Goal: Complete application form

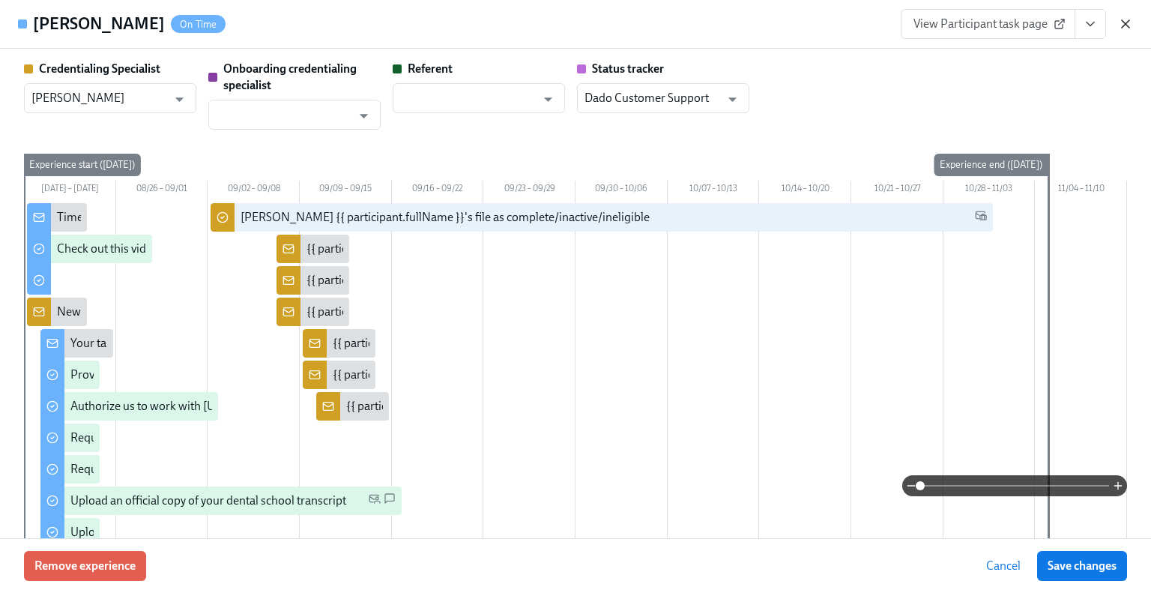
click at [1127, 20] on icon "button" at bounding box center [1125, 23] width 15 height 15
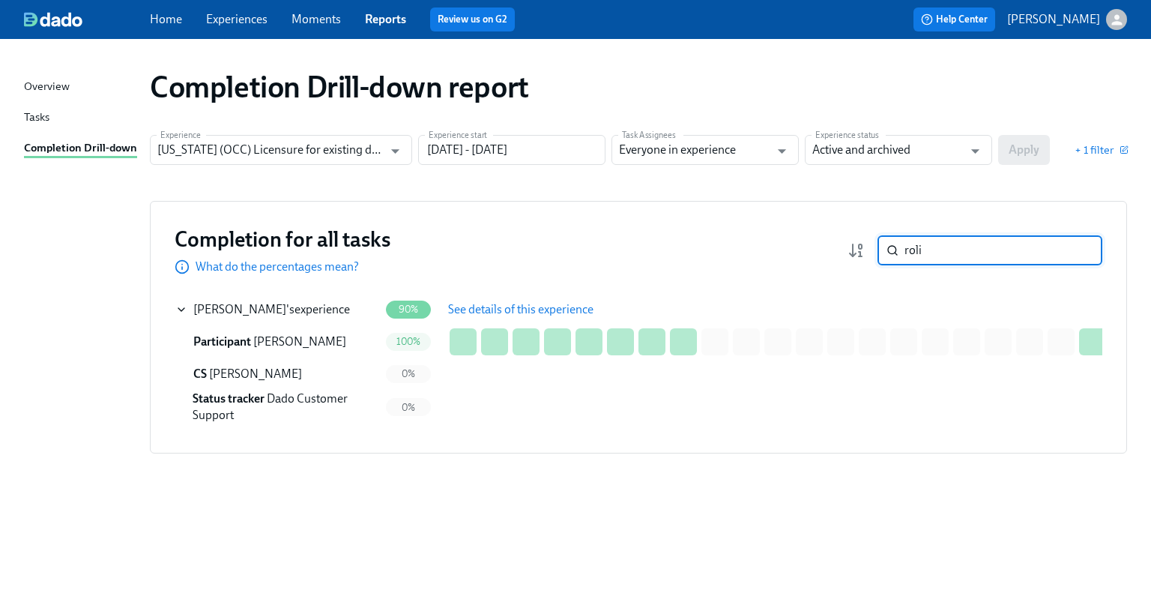
click at [984, 239] on input "roli" at bounding box center [1004, 250] width 198 height 30
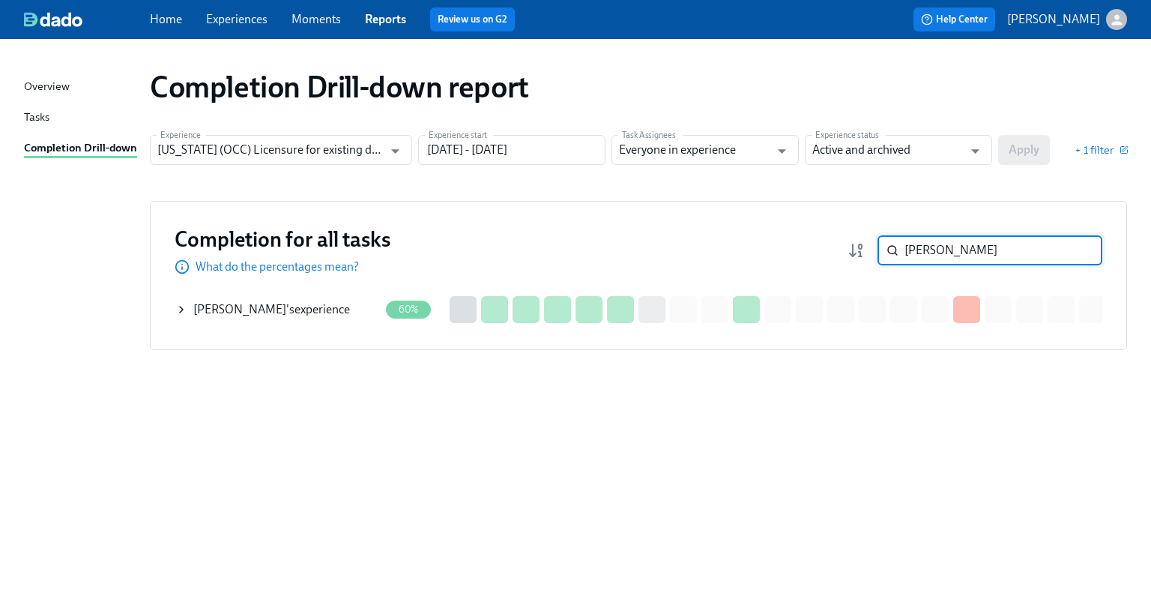
type input "[PERSON_NAME]"
click at [258, 307] on div "[PERSON_NAME] 's experience" at bounding box center [271, 309] width 157 height 16
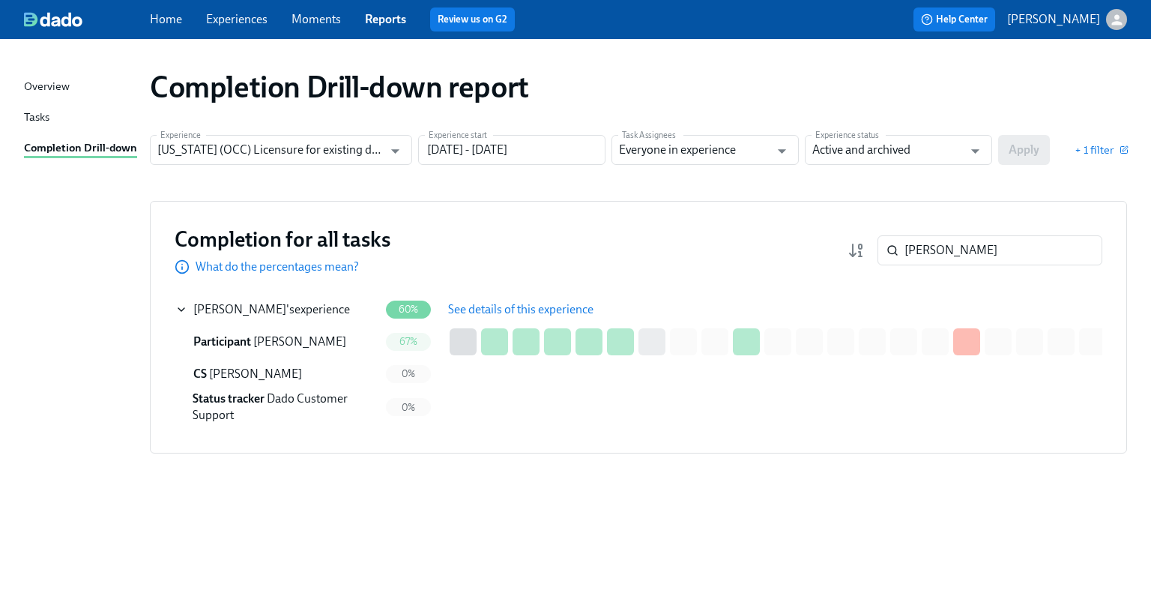
click at [518, 310] on span "See details of this experience" at bounding box center [520, 309] width 145 height 15
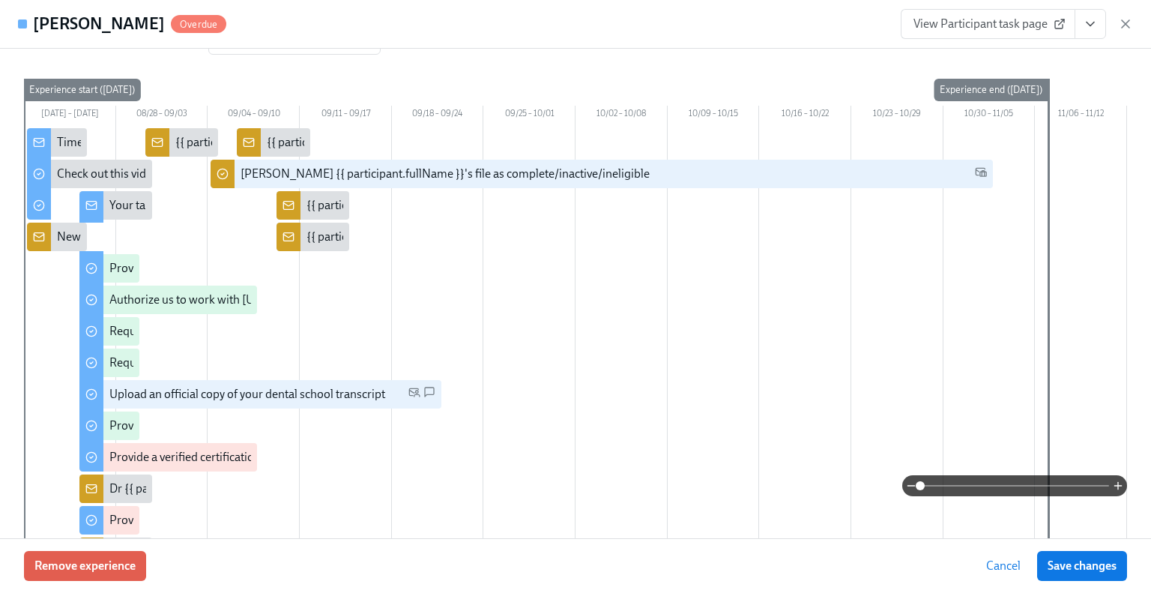
scroll to position [150, 0]
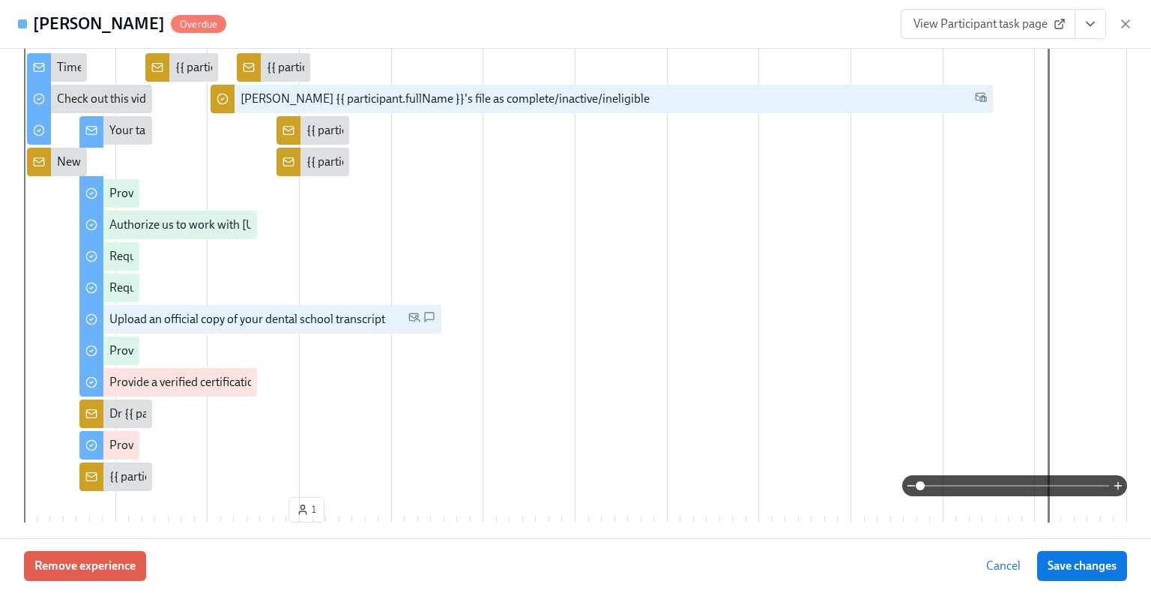
click at [1133, 25] on div "[PERSON_NAME] Overdue View Participant task page" at bounding box center [575, 24] width 1151 height 49
click at [1129, 26] on icon "button" at bounding box center [1125, 23] width 15 height 15
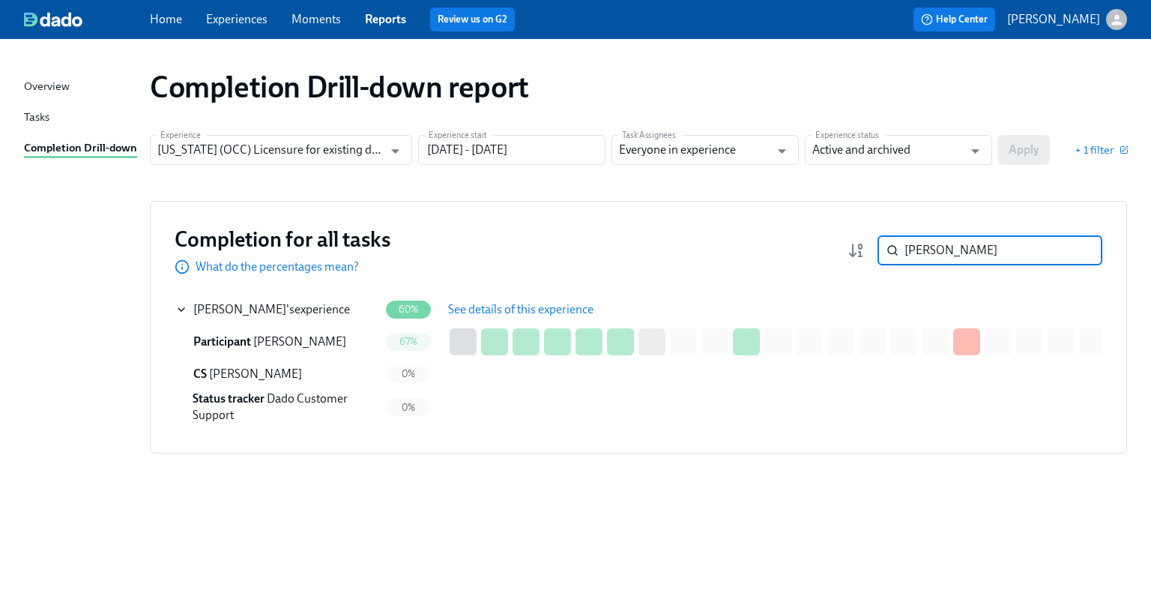
click at [1079, 251] on input "[PERSON_NAME]" at bounding box center [1004, 250] width 198 height 30
click at [1033, 251] on input "[PERSON_NAME]" at bounding box center [1004, 250] width 198 height 30
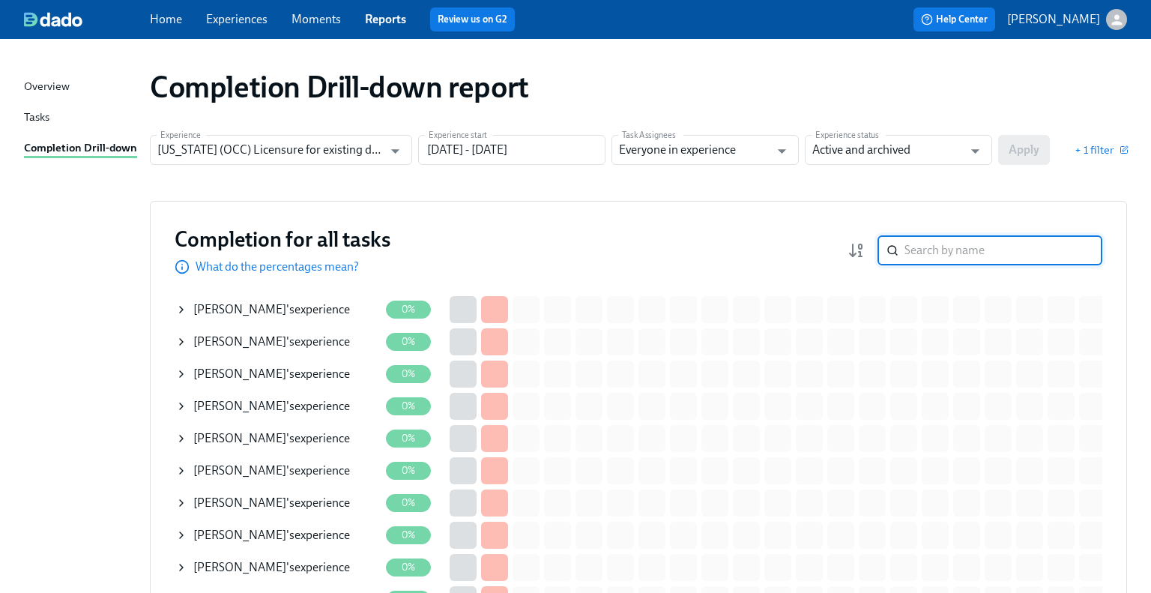
click at [927, 248] on input "search" at bounding box center [1004, 250] width 198 height 30
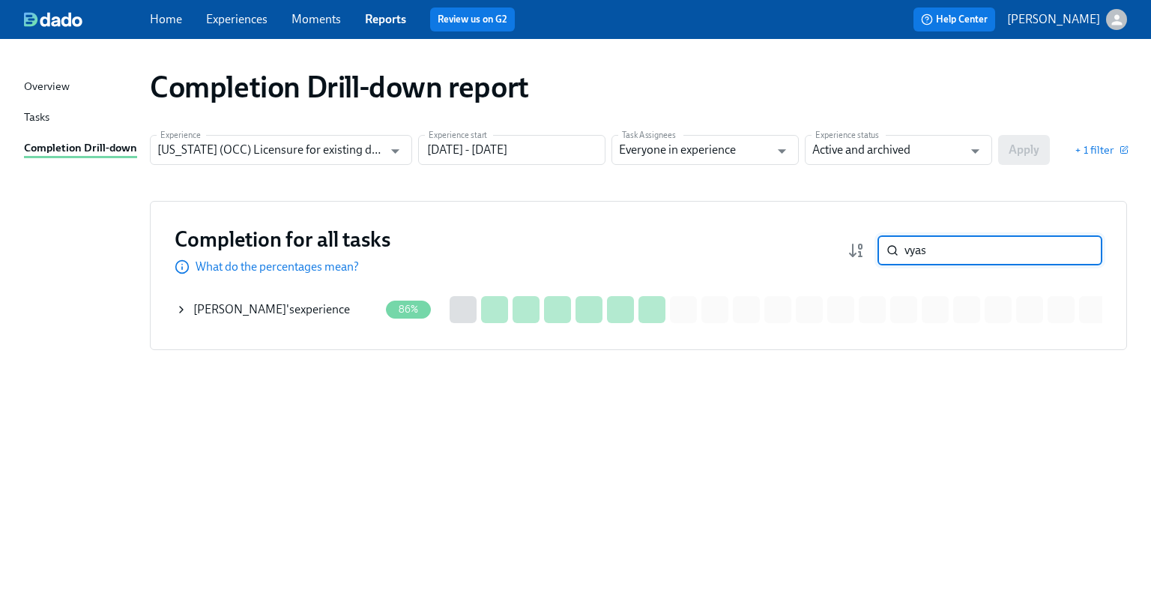
type input "vyas"
click at [280, 307] on div "[PERSON_NAME] 's experience" at bounding box center [271, 309] width 157 height 16
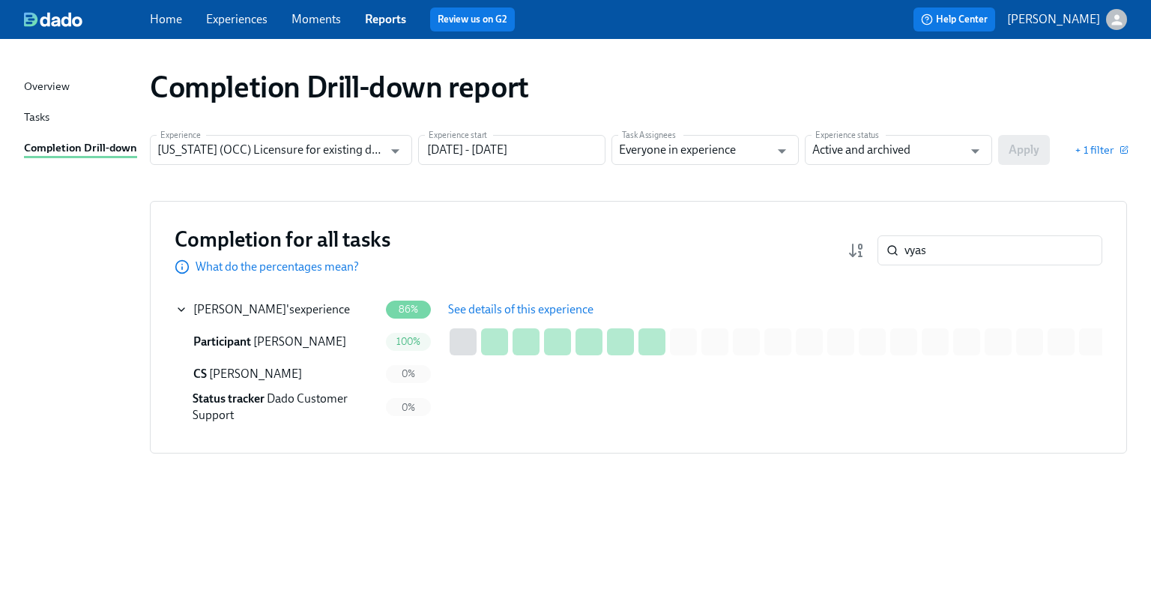
click at [481, 309] on span "See details of this experience" at bounding box center [520, 309] width 145 height 15
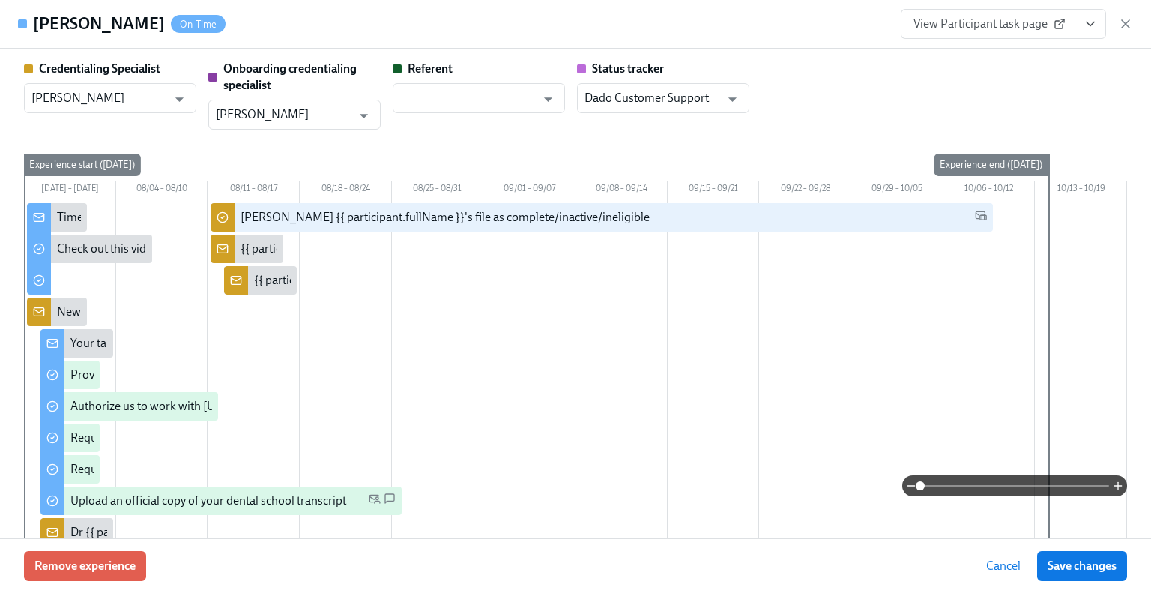
click at [966, 32] on link "View Participant task page" at bounding box center [988, 24] width 175 height 30
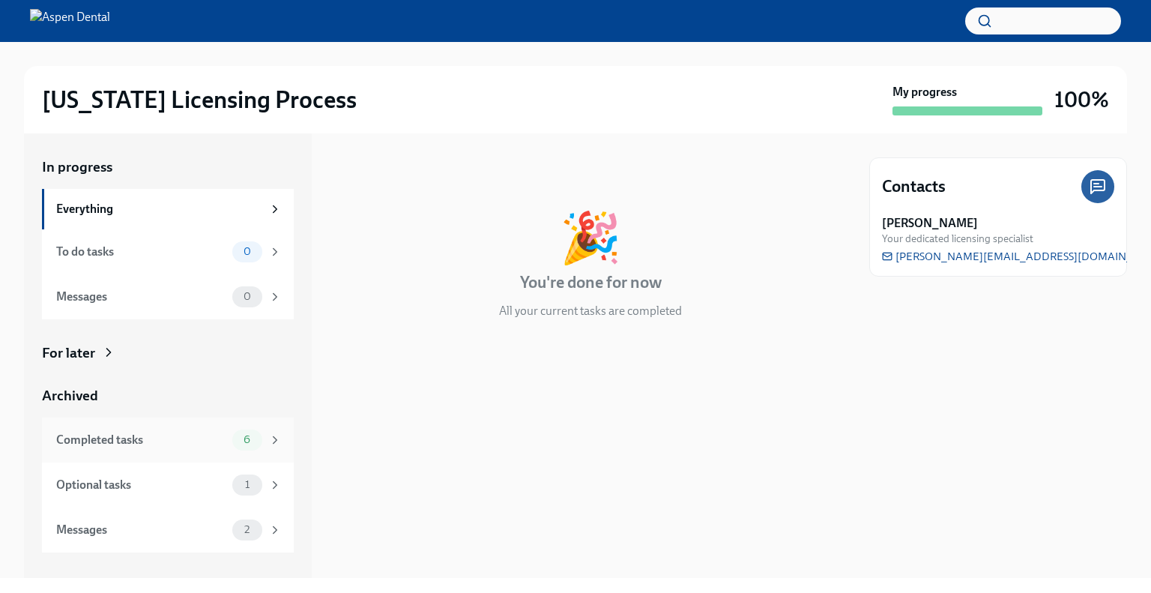
click at [147, 452] on div "Completed tasks 6" at bounding box center [168, 440] width 252 height 45
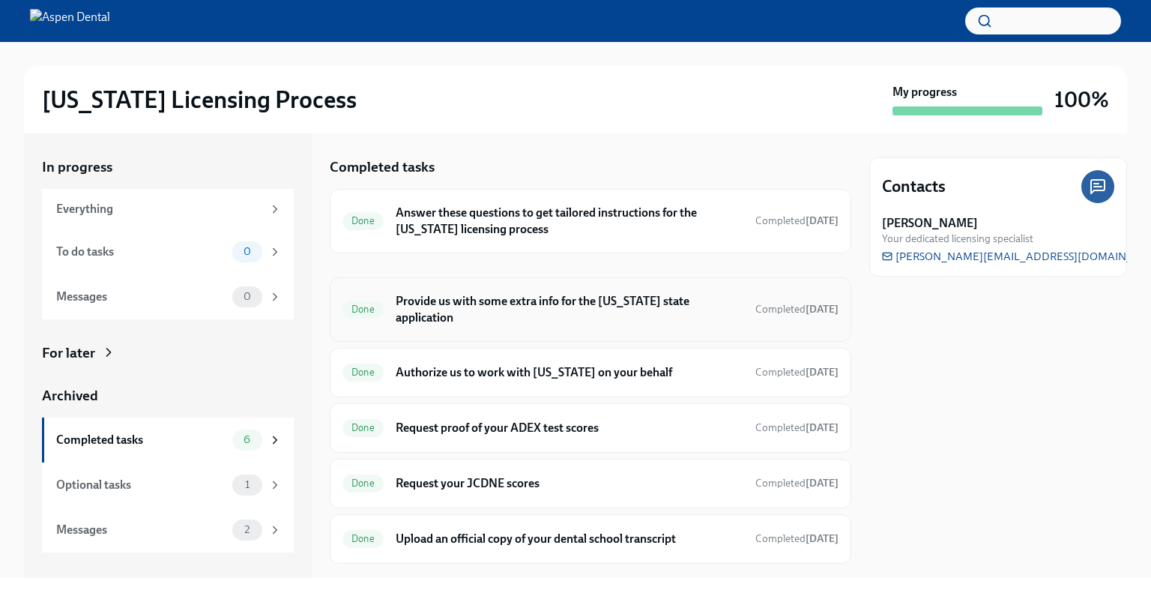
click at [482, 297] on h6 "Provide us with some extra info for the [US_STATE] state application" at bounding box center [570, 309] width 348 height 33
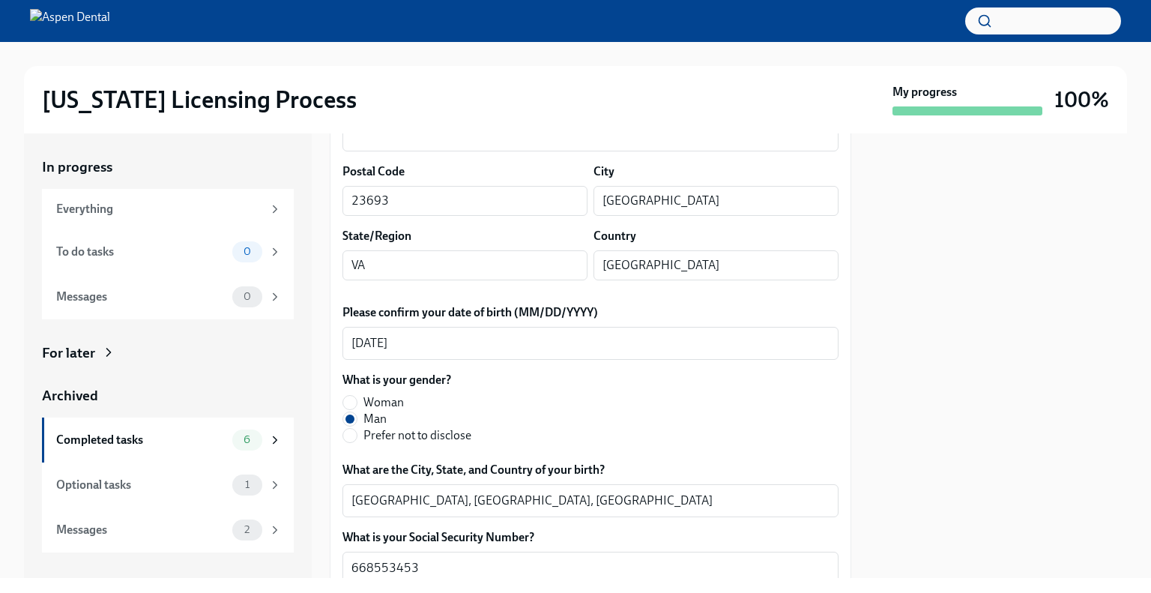
scroll to position [525, 0]
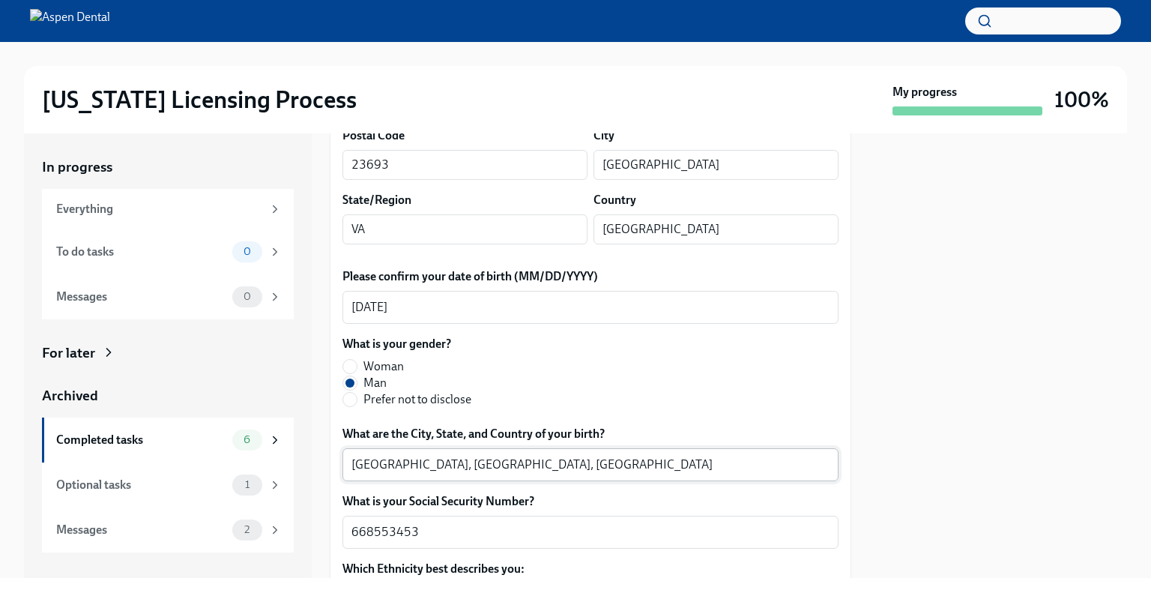
click at [391, 466] on textarea "Ahmedabad, Gujarat, India" at bounding box center [591, 465] width 478 height 18
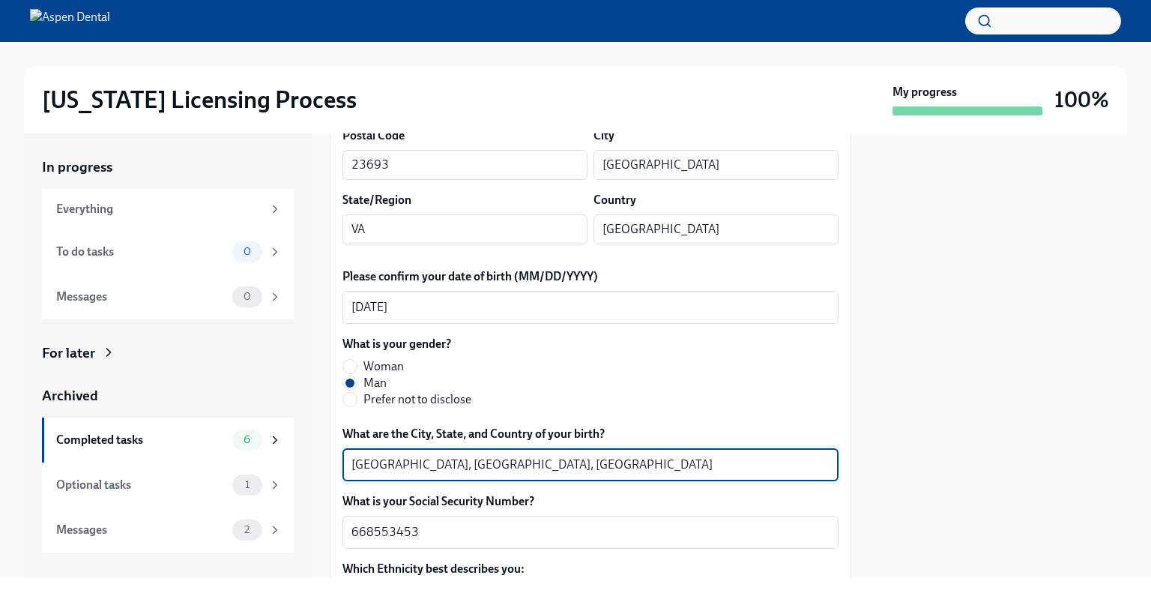
click at [391, 466] on textarea "Ahmedabad, Gujarat, India" at bounding box center [591, 465] width 478 height 18
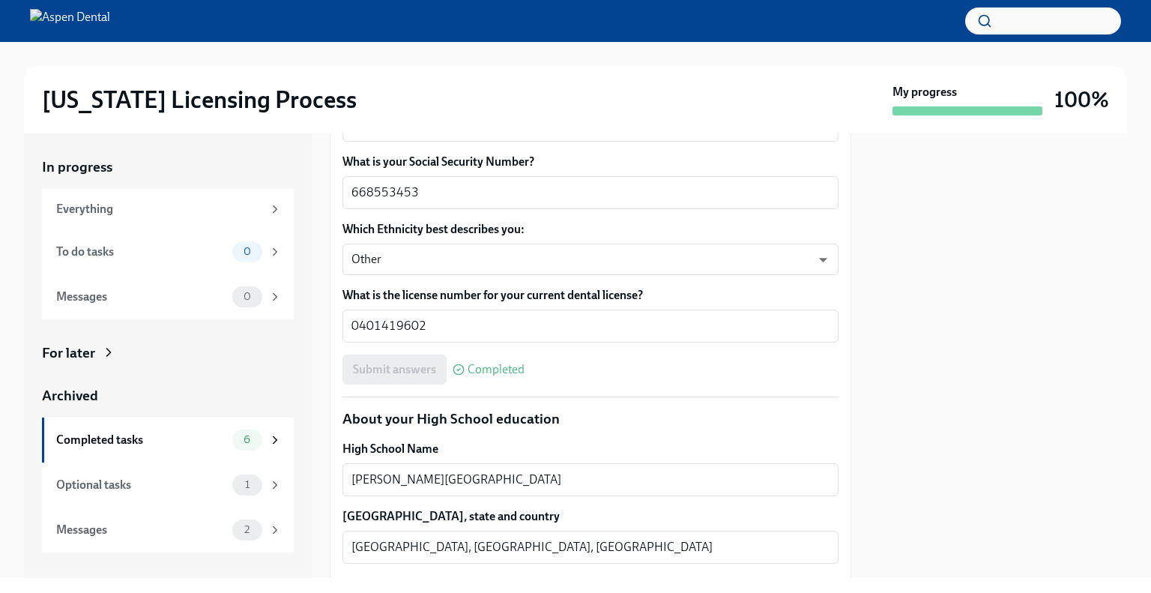
scroll to position [900, 0]
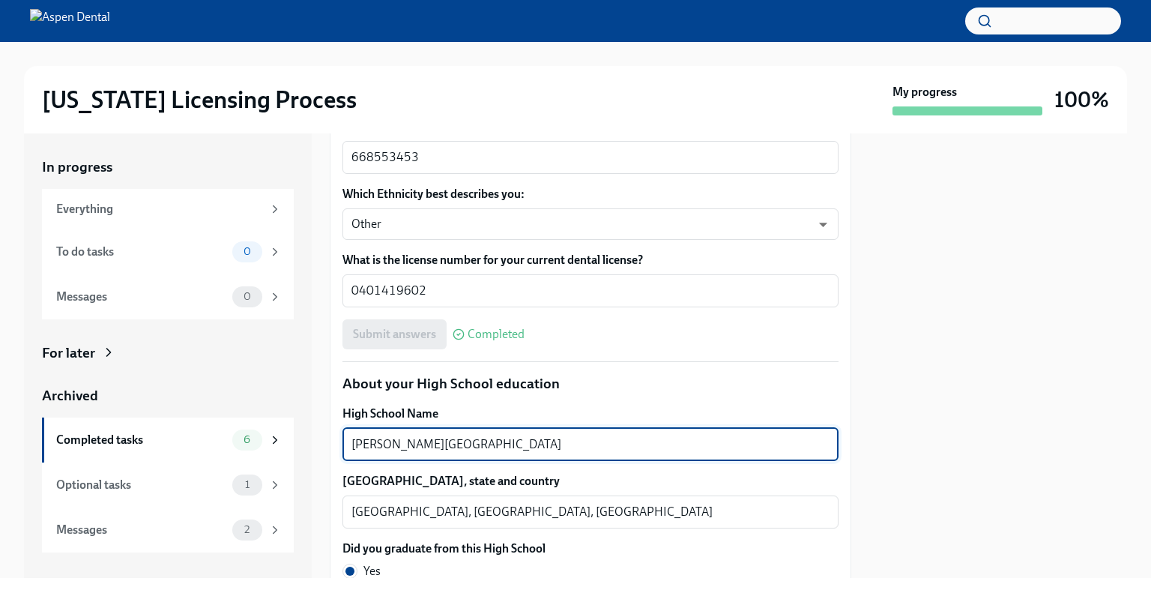
drag, startPoint x: 462, startPoint y: 445, endPoint x: 331, endPoint y: 443, distance: 131.2
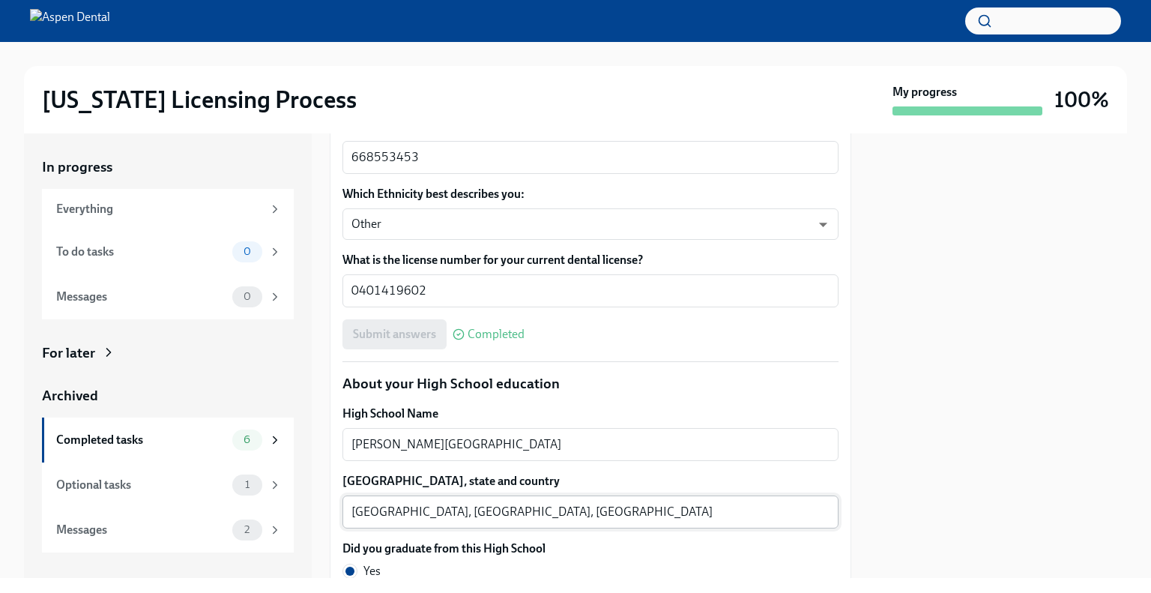
click at [370, 508] on textarea "Ahmedabad, Gujarat, India" at bounding box center [591, 512] width 478 height 18
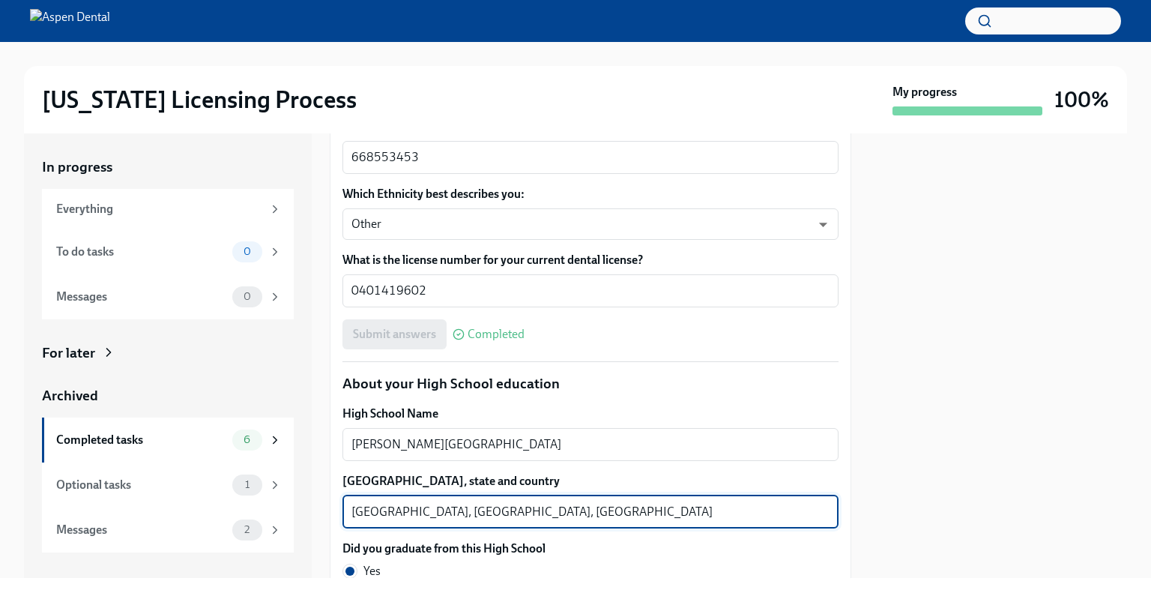
click at [370, 508] on textarea "Ahmedabad, Gujarat, India" at bounding box center [591, 512] width 478 height 18
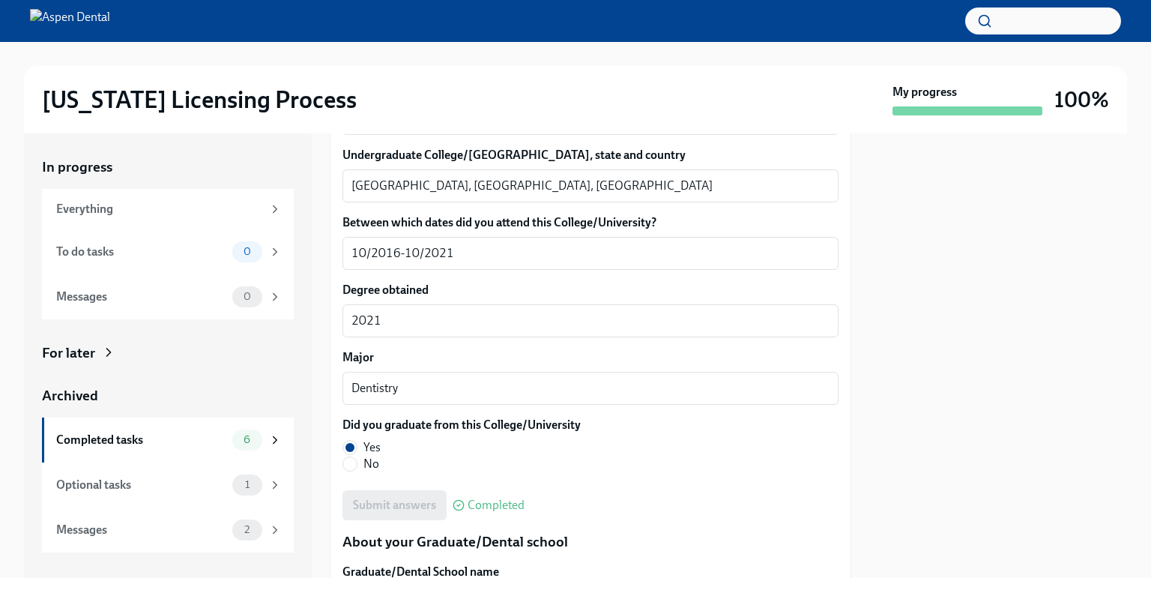
scroll to position [1499, 0]
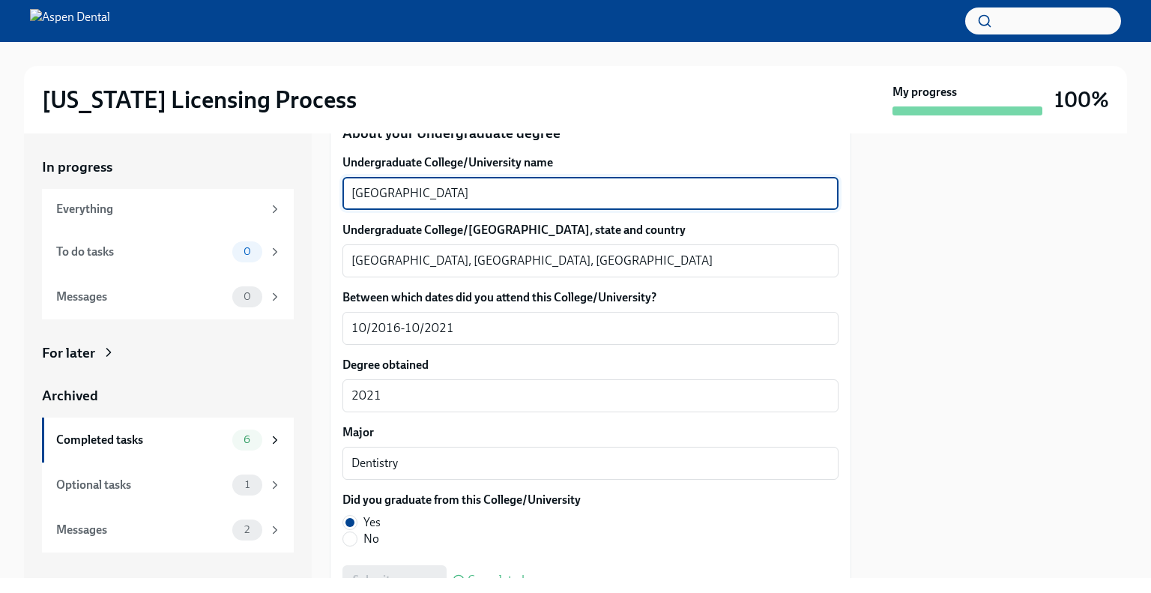
drag, startPoint x: 444, startPoint y: 189, endPoint x: 384, endPoint y: 193, distance: 60.1
click at [333, 188] on div "We will fill out the Illinois State Application Form on your behalf – we'll jus…" at bounding box center [591, 526] width 522 height 3359
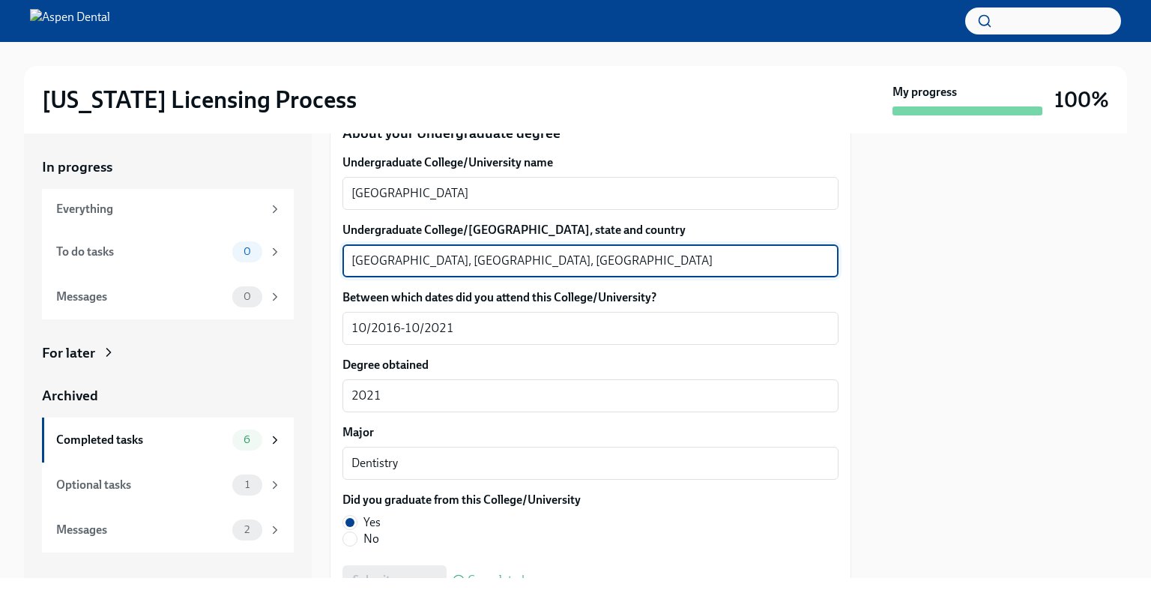
click at [367, 263] on textarea "Ahmedabad, Gujarat, India" at bounding box center [591, 261] width 478 height 18
click at [367, 261] on textarea "Ahmedabad, Gujarat, India" at bounding box center [591, 261] width 478 height 18
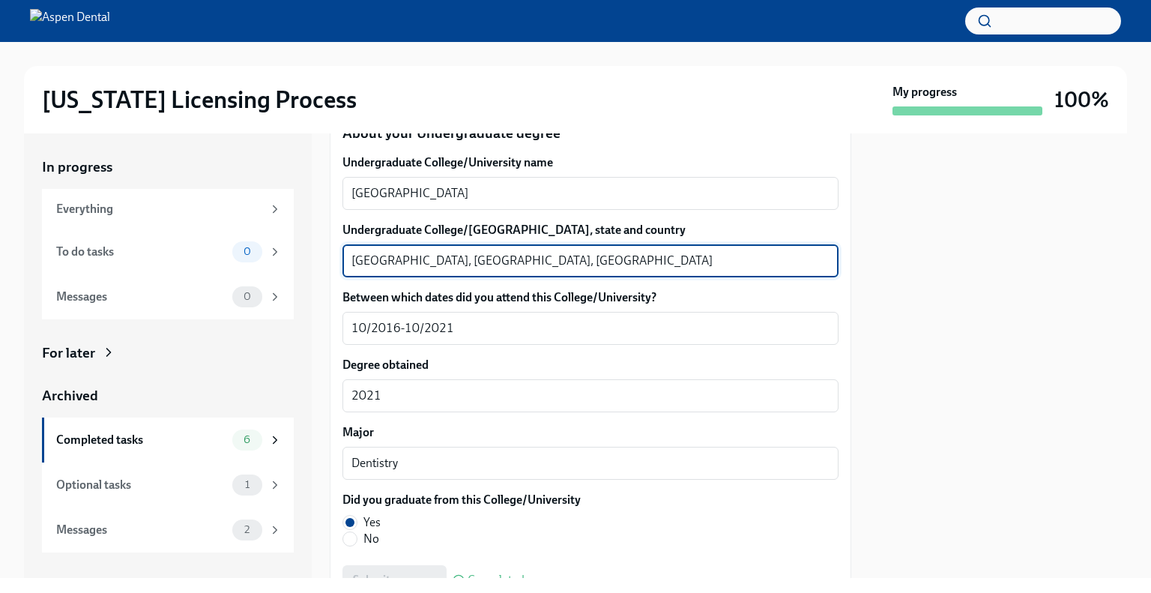
click at [367, 261] on textarea "Ahmedabad, Gujarat, India" at bounding box center [591, 261] width 478 height 18
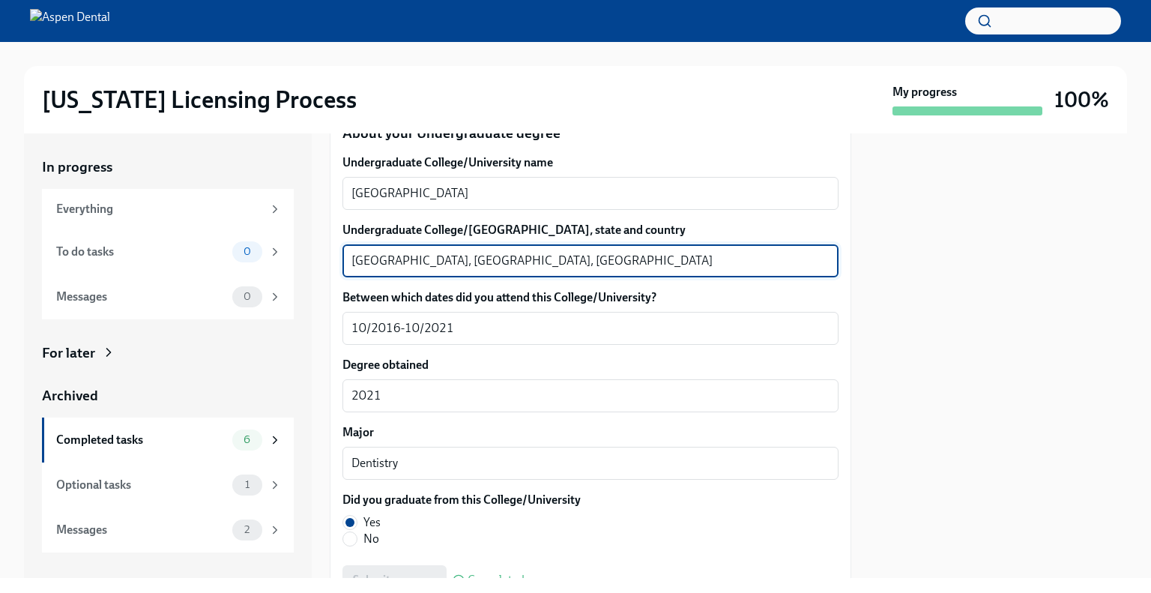
click at [420, 258] on textarea "Ahmedabad, Gujarat, India" at bounding box center [591, 261] width 478 height 18
click at [400, 260] on textarea "Ahmedabad, Gujarat, India" at bounding box center [591, 261] width 478 height 18
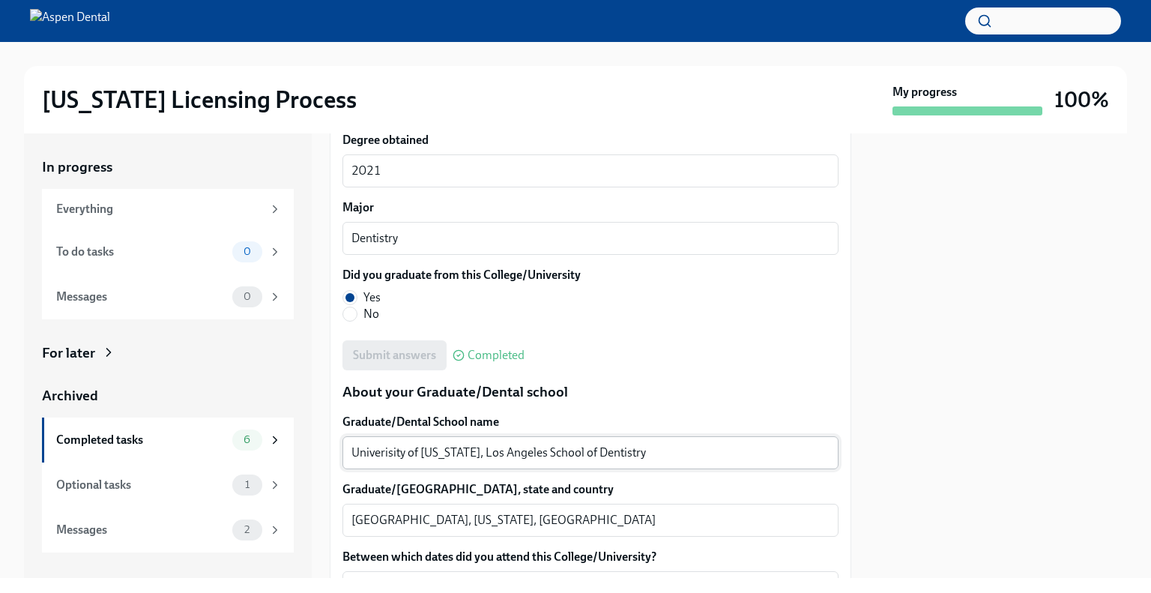
scroll to position [1874, 0]
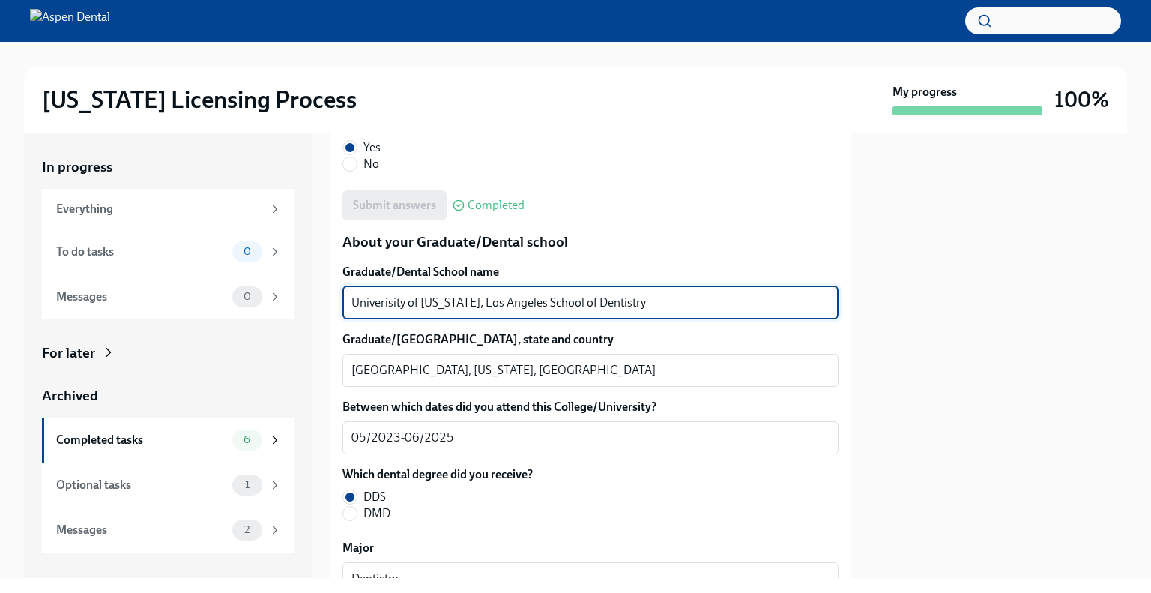
drag, startPoint x: 609, startPoint y: 296, endPoint x: 342, endPoint y: 303, distance: 267.0
click at [321, 298] on div "In progress Everything To do tasks 0 Messages 0 For later Archived Completed ta…" at bounding box center [575, 355] width 1103 height 445
click at [390, 302] on textarea "Univerisity of California, Los Angeles School of Dentistry" at bounding box center [591, 303] width 478 height 18
drag, startPoint x: 645, startPoint y: 302, endPoint x: 333, endPoint y: 302, distance: 311.9
click at [326, 299] on div "In progress Everything To do tasks 0 Messages 0 For later Archived Completed ta…" at bounding box center [575, 355] width 1103 height 445
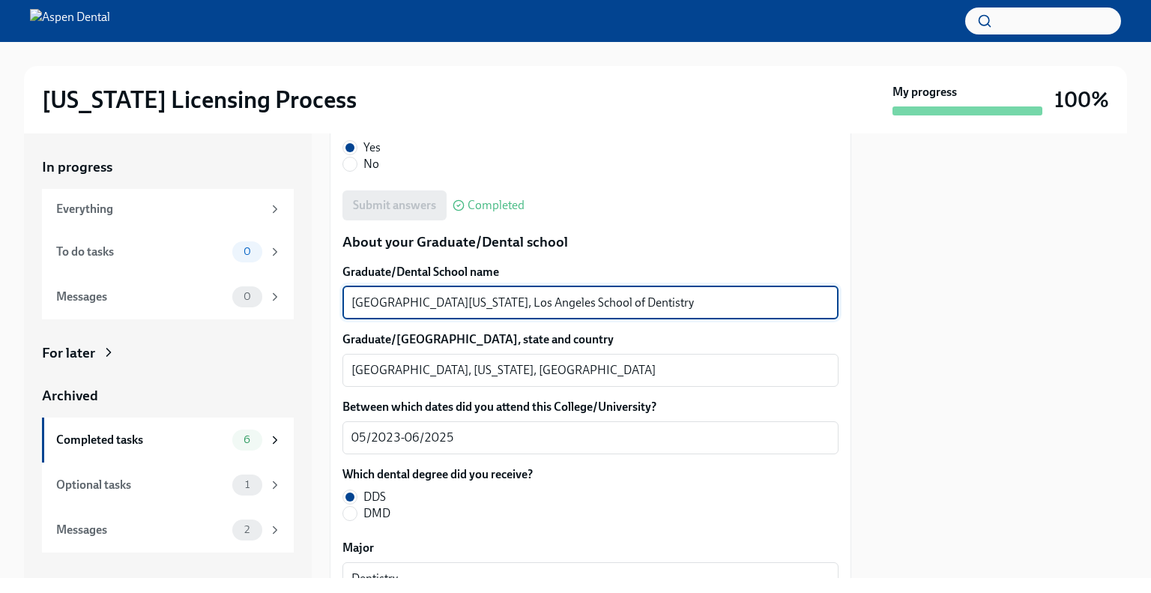
type textarea "University of California, Los Angeles School of Dentistry"
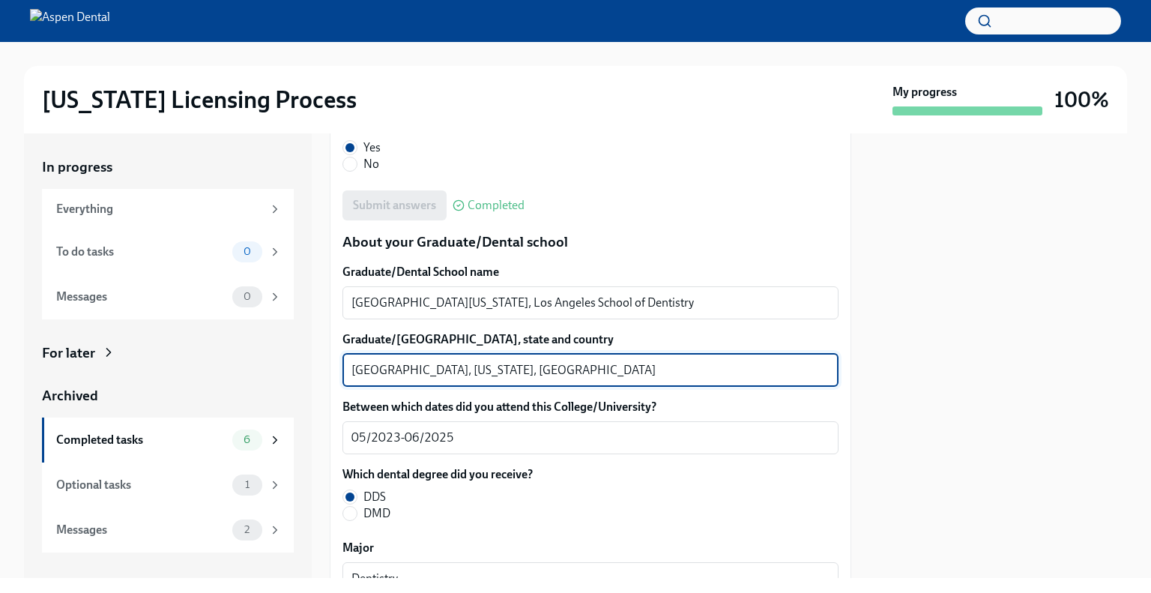
drag, startPoint x: 414, startPoint y: 372, endPoint x: 330, endPoint y: 370, distance: 84.0
click at [325, 368] on div "In progress Everything To do tasks 0 Messages 0 For later Archived Completed ta…" at bounding box center [575, 355] width 1103 height 445
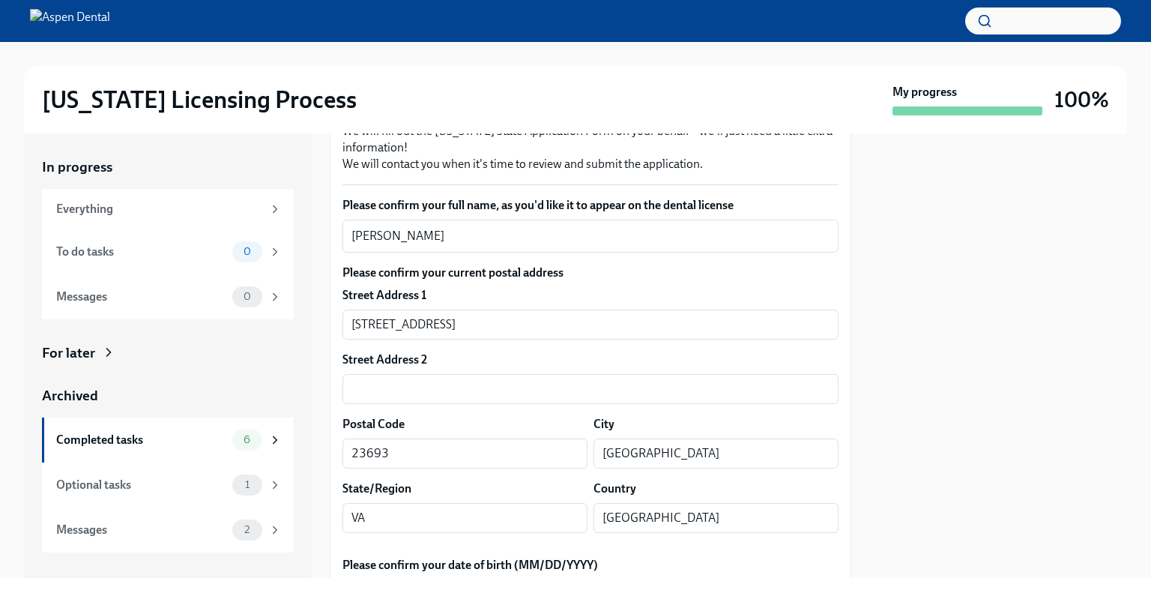
scroll to position [0, 0]
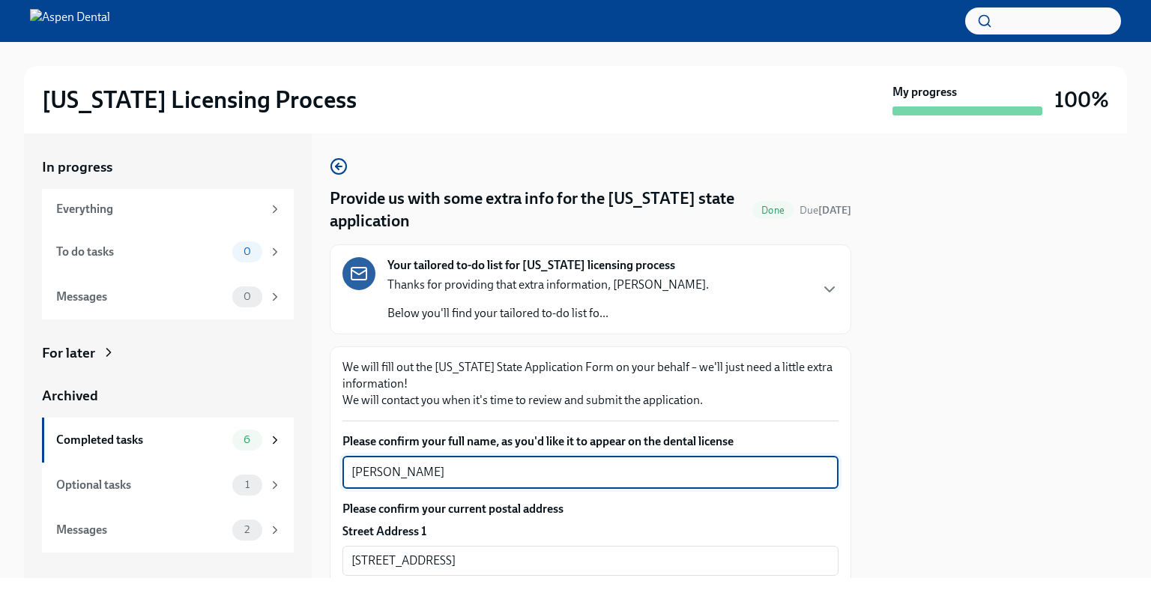
drag, startPoint x: 411, startPoint y: 474, endPoint x: 313, endPoint y: 467, distance: 98.4
click at [313, 467] on div "In progress Everything To do tasks 0 Messages 0 For later Archived Completed ta…" at bounding box center [575, 355] width 1103 height 445
